Goal: Information Seeking & Learning: Learn about a topic

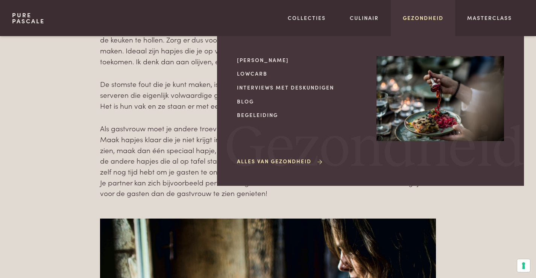
scroll to position [373, 0]
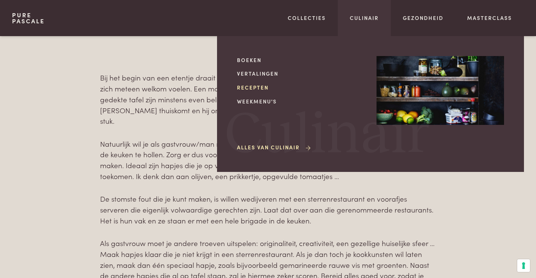
click at [259, 85] on link "Recepten" at bounding box center [301, 88] width 128 height 8
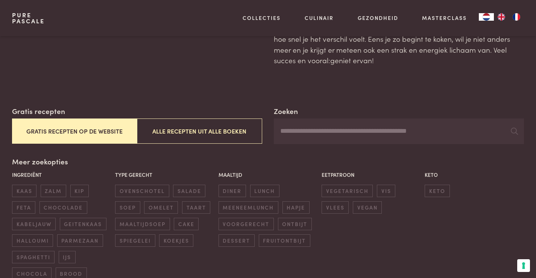
scroll to position [75, 0]
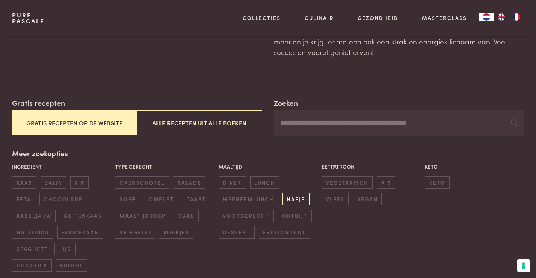
click at [295, 199] on span "hapje" at bounding box center [296, 199] width 27 height 12
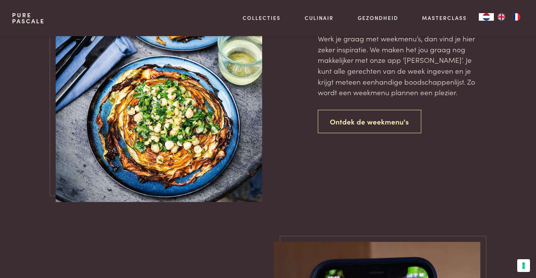
scroll to position [1151, 0]
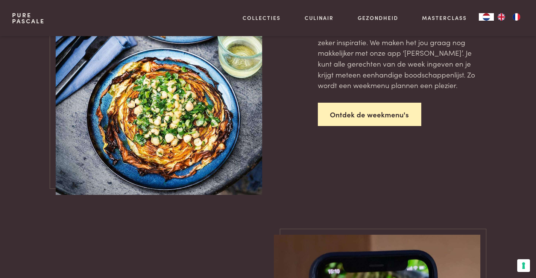
click at [352, 112] on link "Ontdek de weekmenu's" at bounding box center [370, 115] width 104 height 24
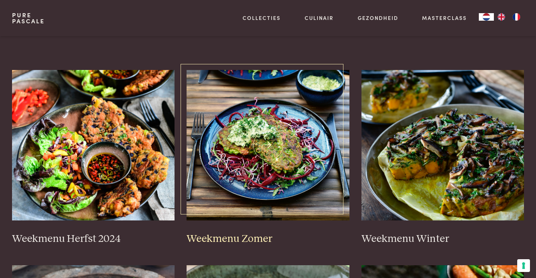
scroll to position [151, 0]
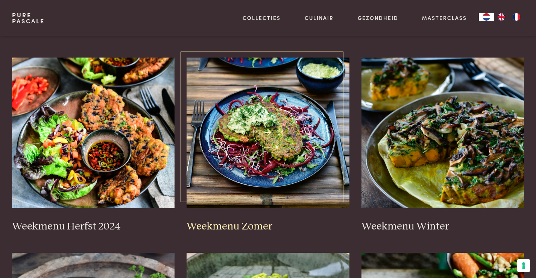
click at [242, 220] on h3 "Weekmenu Zomer" at bounding box center [268, 226] width 163 height 13
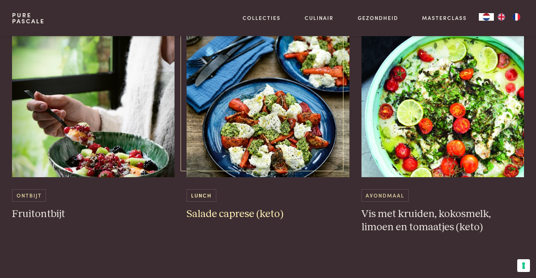
scroll to position [452, 0]
